Goal: Use online tool/utility: Utilize a website feature to perform a specific function

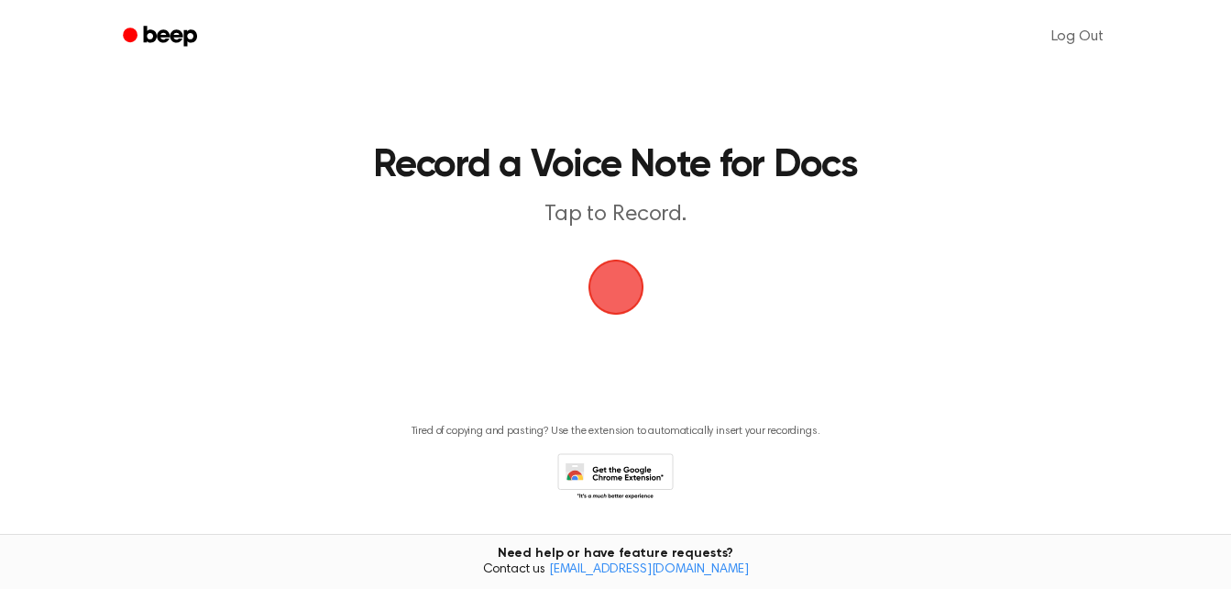
click at [724, 287] on main "Record a Voice Note for Docs Tap to Record. Tired of copying and pasting? Use t…" at bounding box center [615, 277] width 1231 height 555
click at [624, 297] on span "button" at bounding box center [616, 287] width 56 height 56
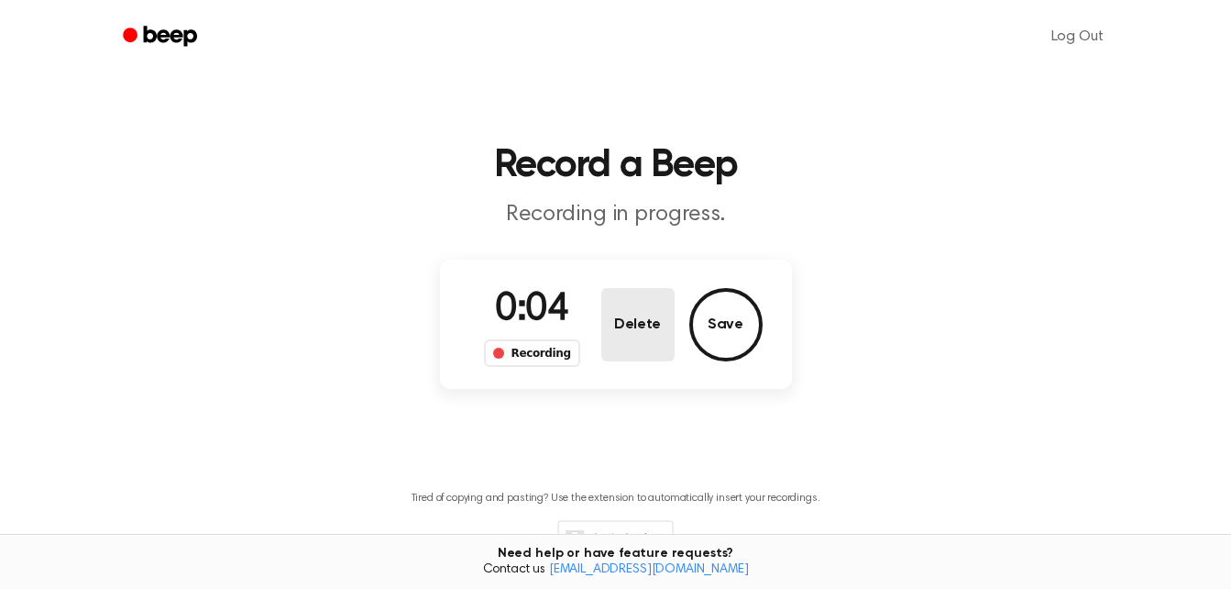
click at [654, 324] on button "Delete" at bounding box center [637, 324] width 73 height 73
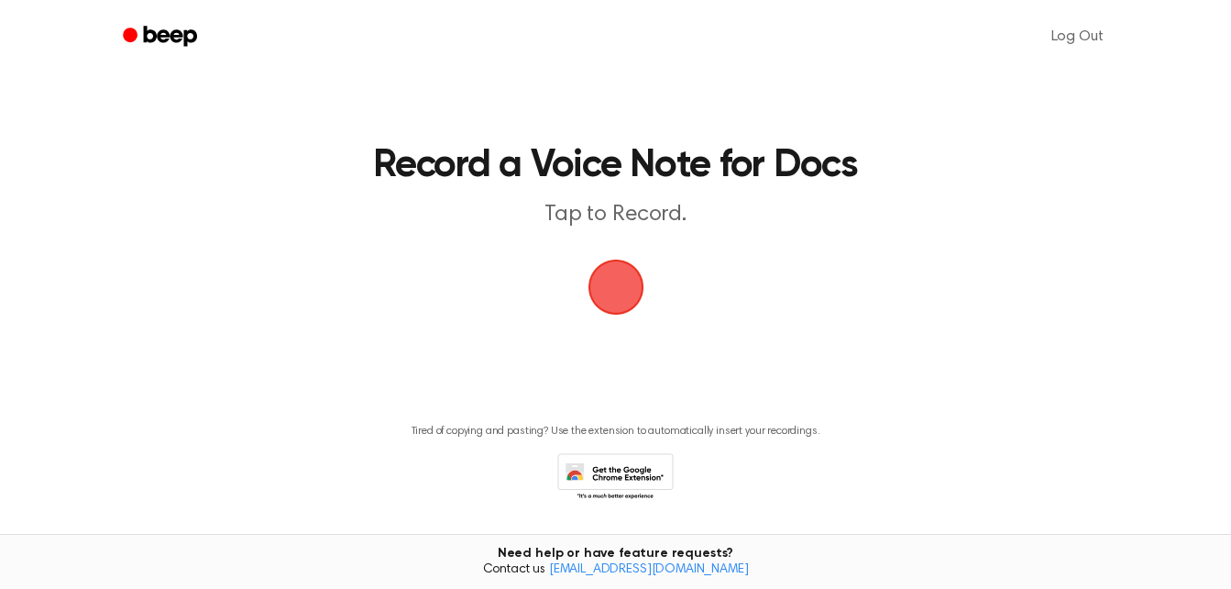
click at [607, 282] on span "button" at bounding box center [616, 287] width 56 height 56
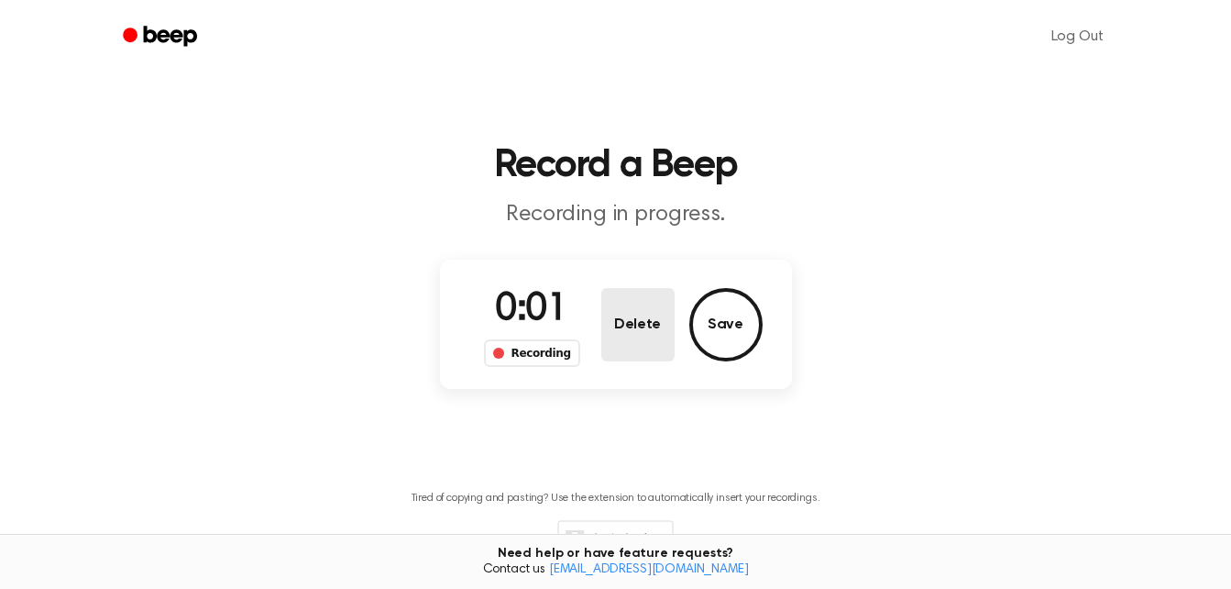
click at [627, 336] on button "Delete" at bounding box center [637, 324] width 73 height 73
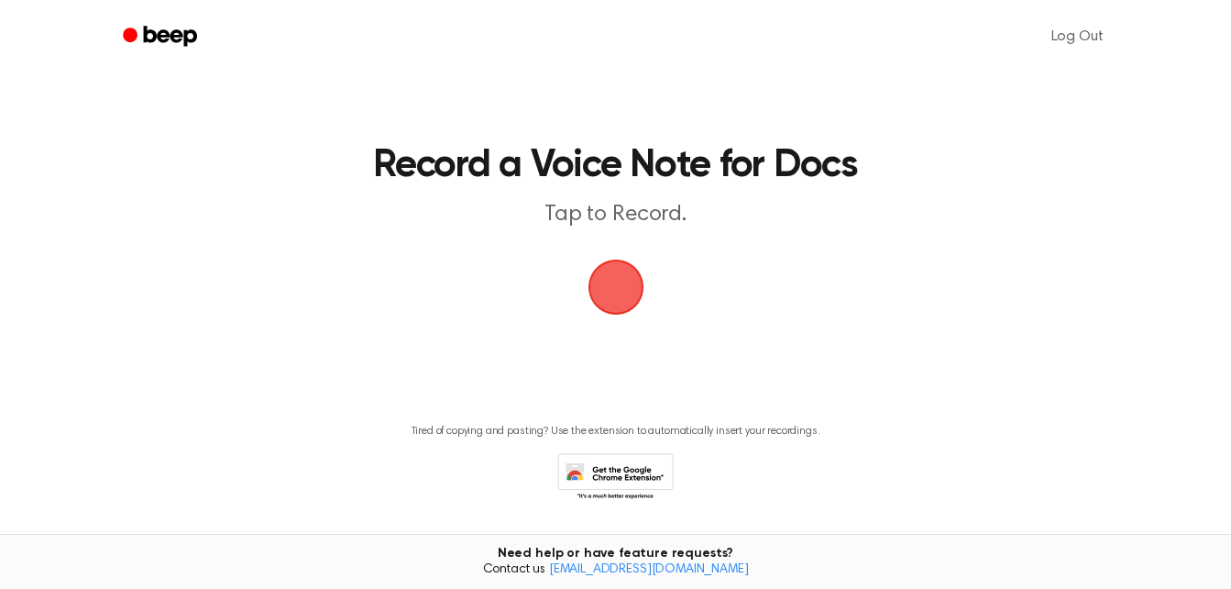
click at [605, 313] on span "button" at bounding box center [615, 286] width 51 height 51
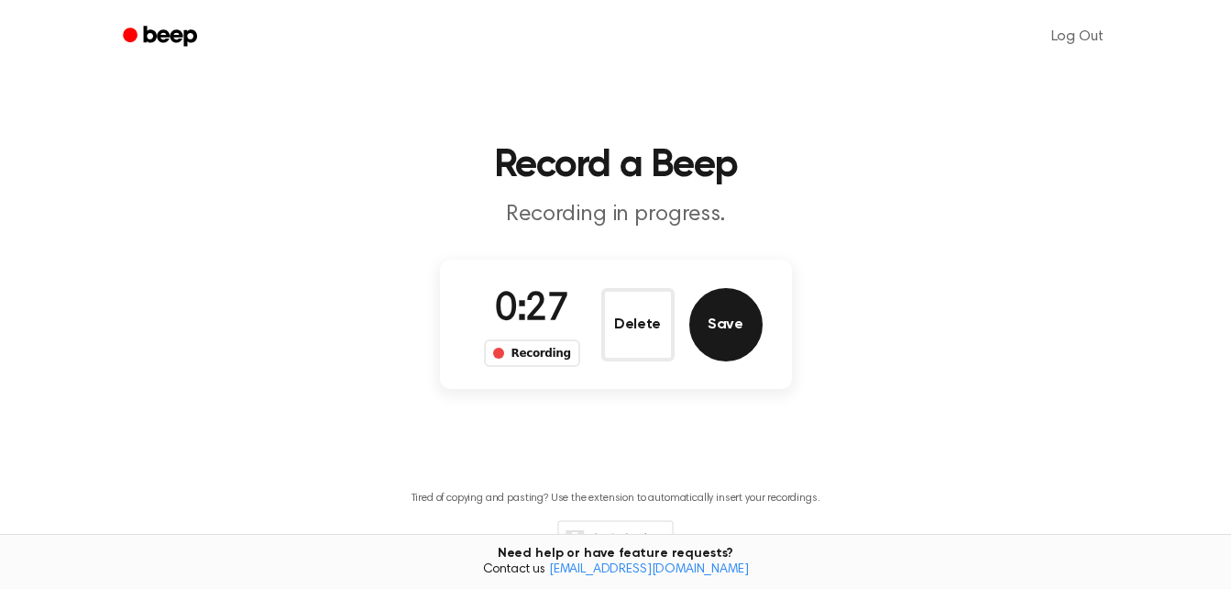
click at [707, 325] on button "Save" at bounding box center [725, 324] width 73 height 73
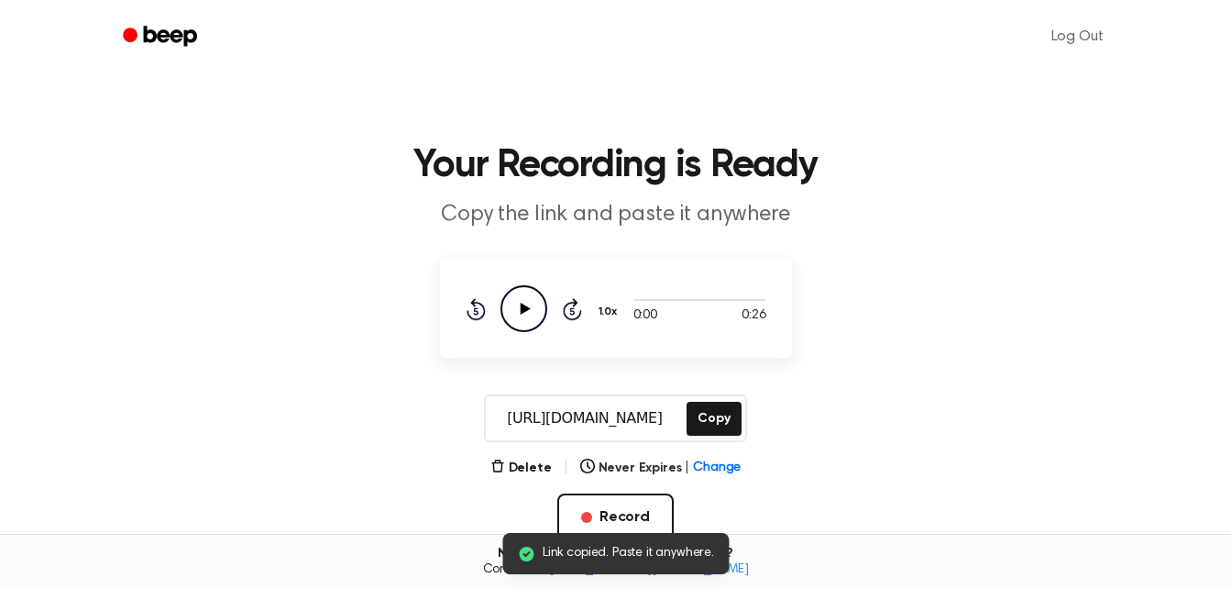
click at [517, 304] on icon "Play Audio" at bounding box center [524, 308] width 47 height 47
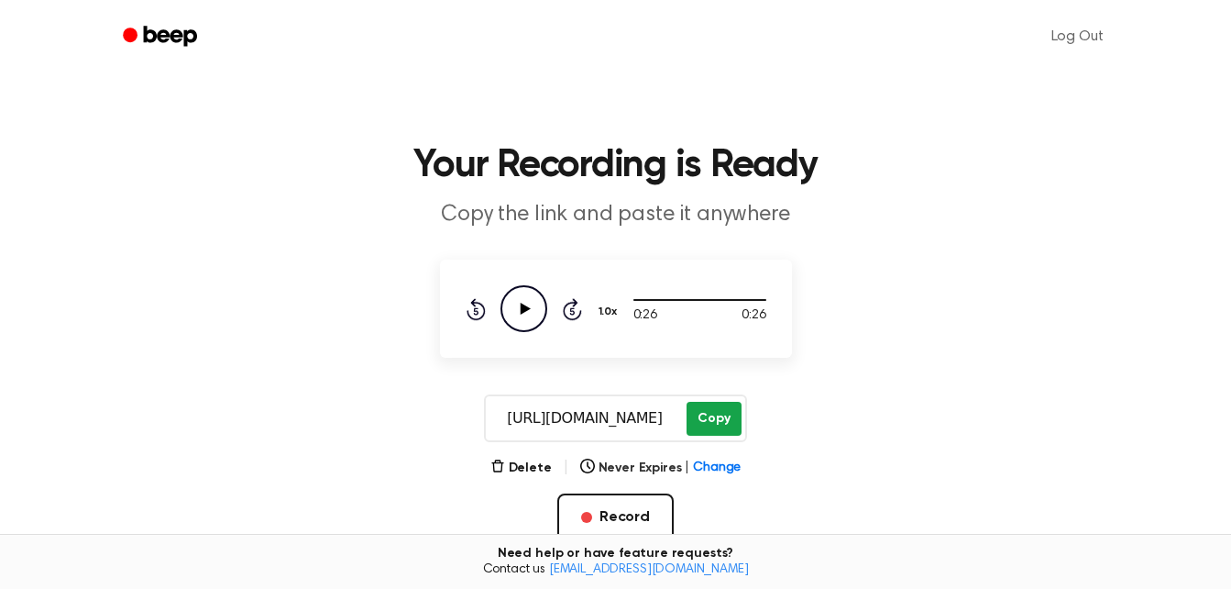
click at [712, 419] on button "Copy" at bounding box center [714, 419] width 54 height 34
